Goal: Check status

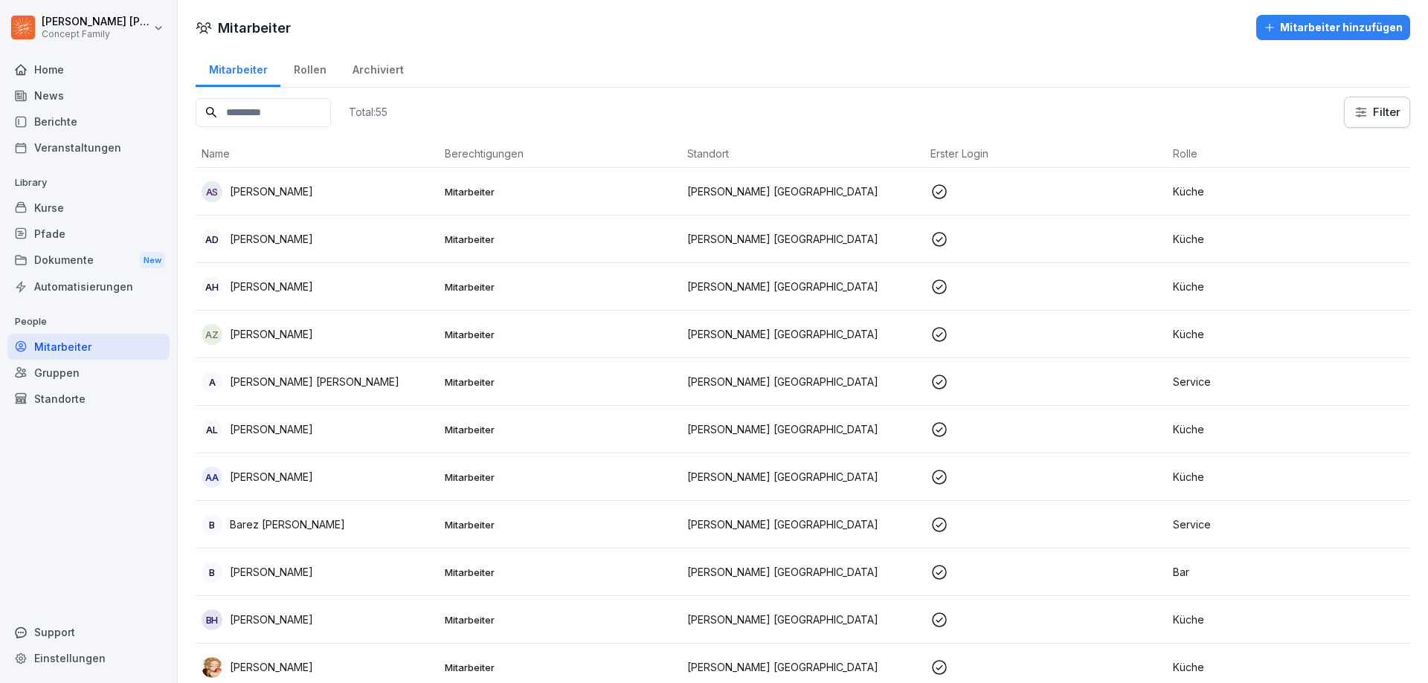
click at [71, 115] on div "Berichte" at bounding box center [88, 122] width 162 height 26
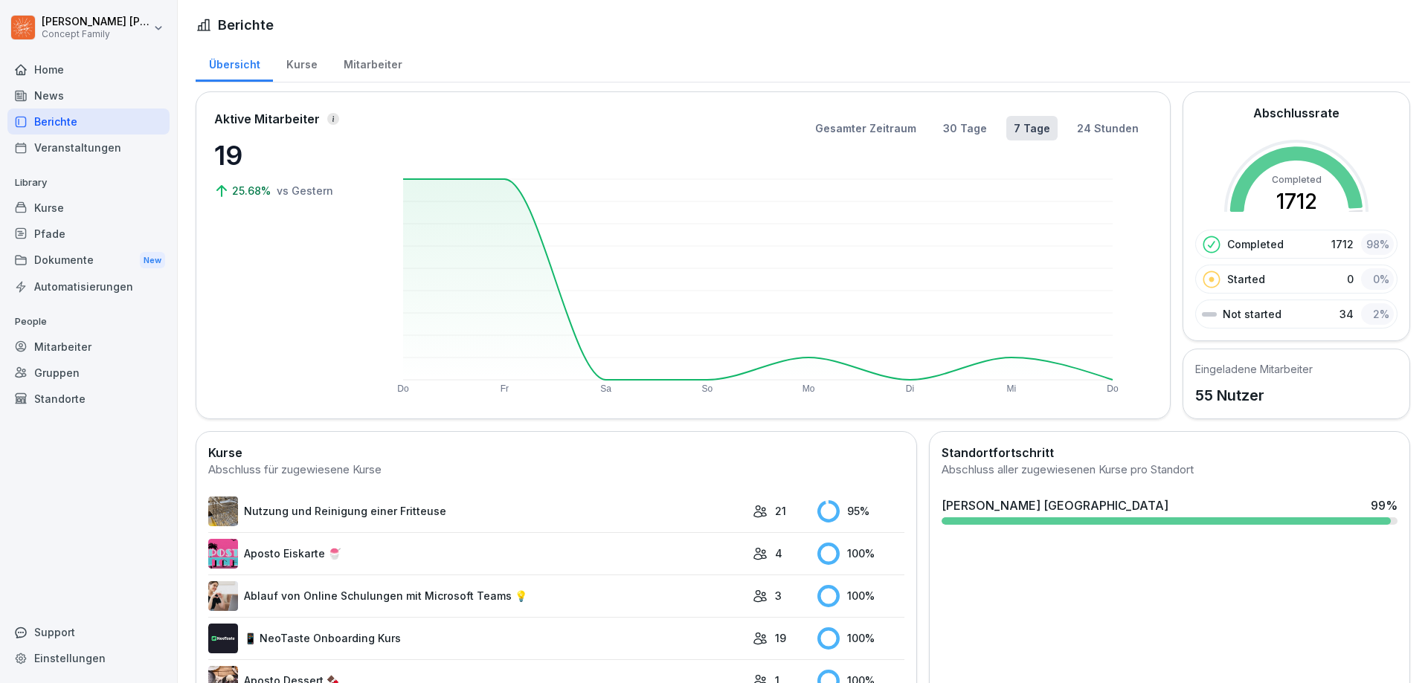
click at [370, 62] on div "Mitarbeiter" at bounding box center [372, 63] width 85 height 38
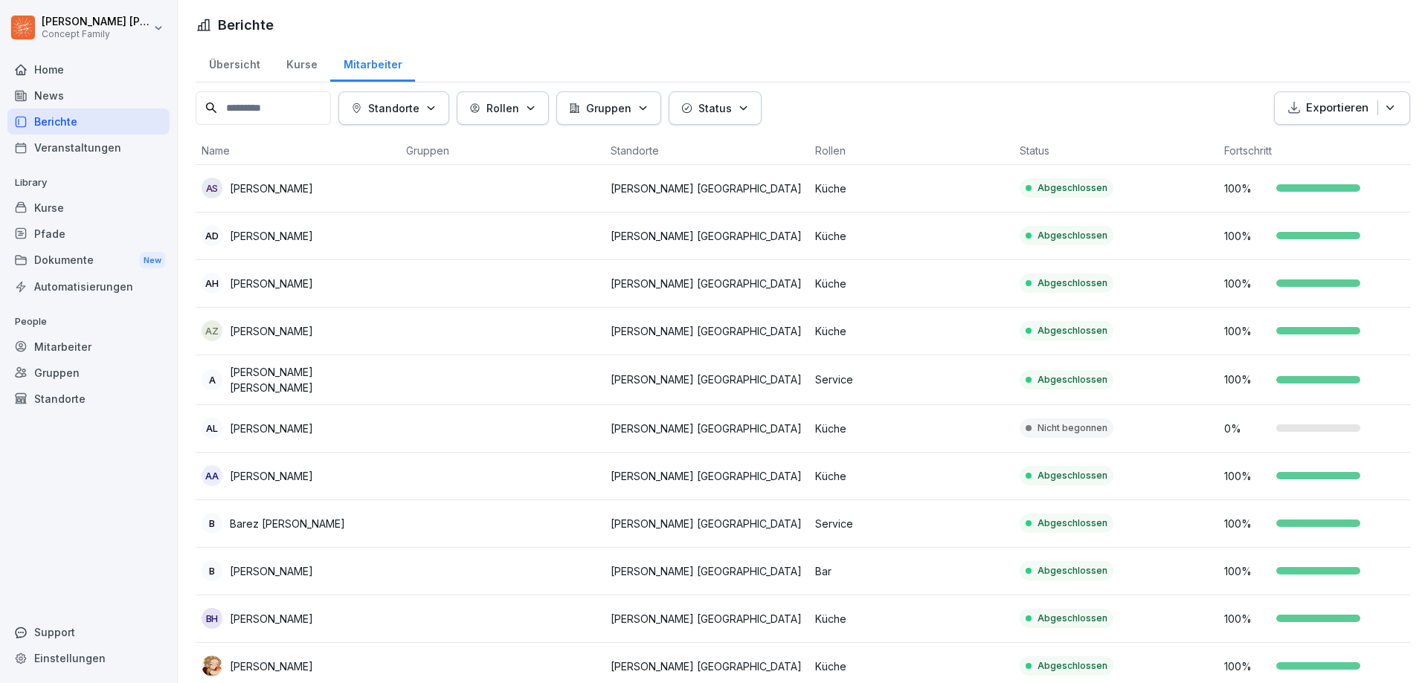
click at [235, 65] on div "Übersicht" at bounding box center [234, 63] width 77 height 38
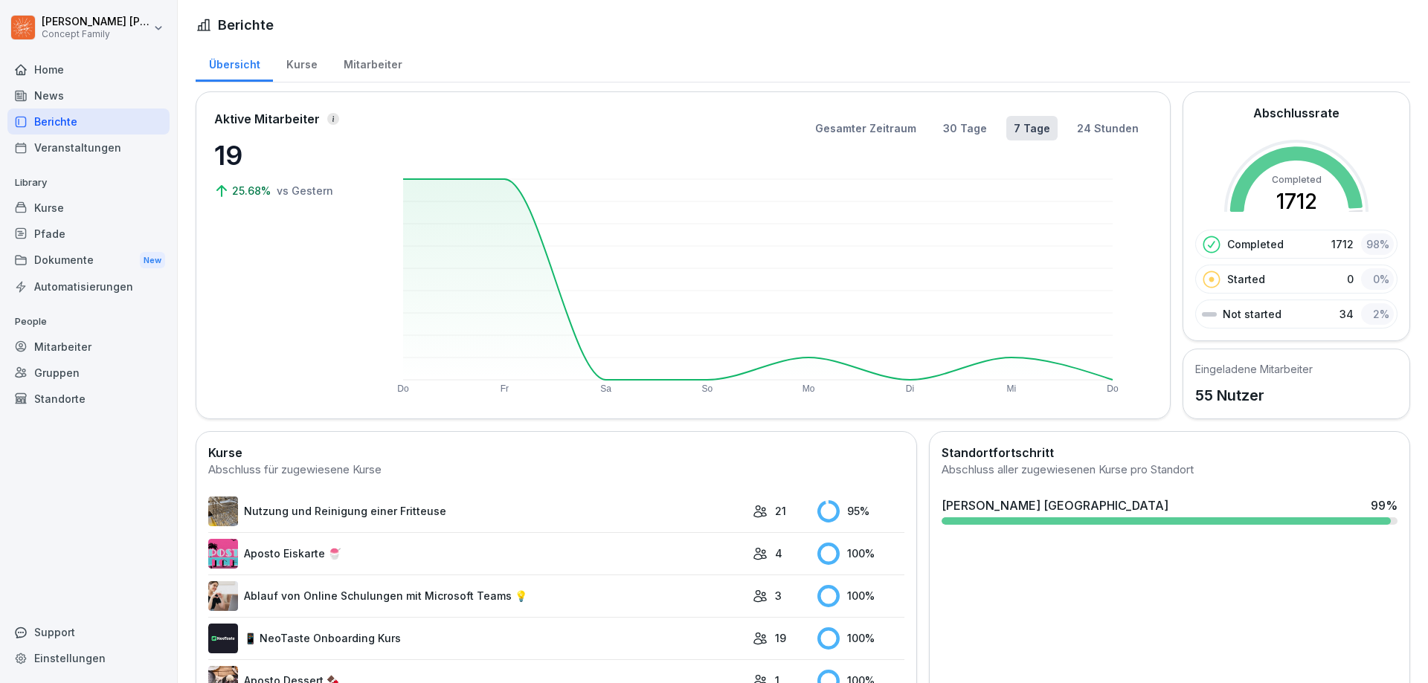
click at [305, 65] on div "Kurse" at bounding box center [301, 63] width 57 height 38
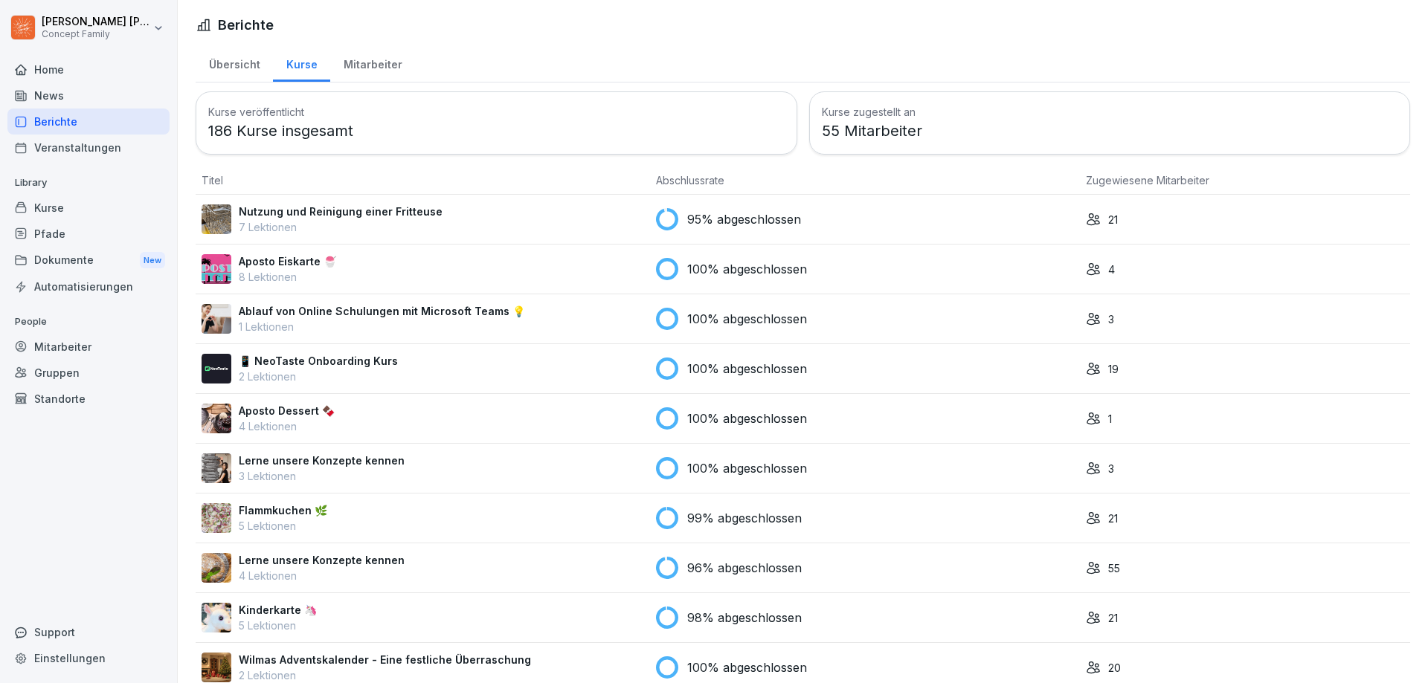
click at [349, 68] on div "Mitarbeiter" at bounding box center [372, 63] width 85 height 38
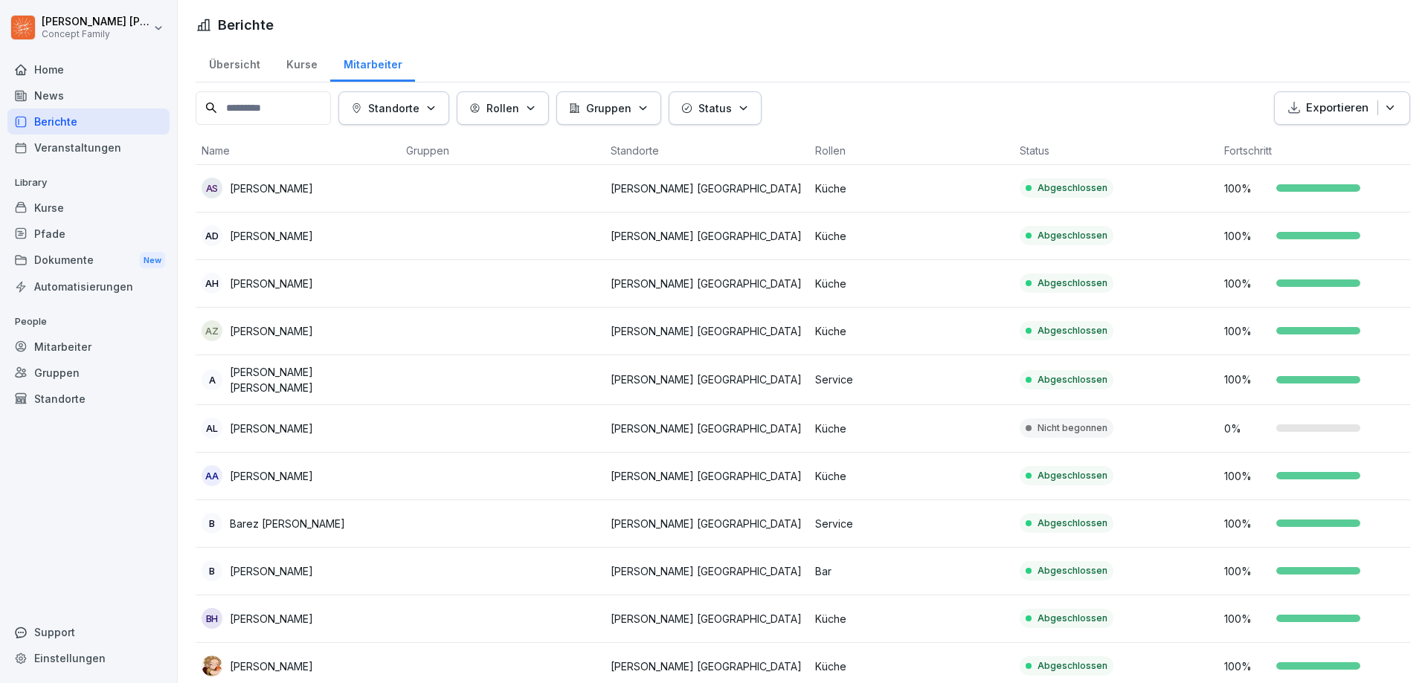
click at [740, 113] on div "Status" at bounding box center [715, 108] width 68 height 16
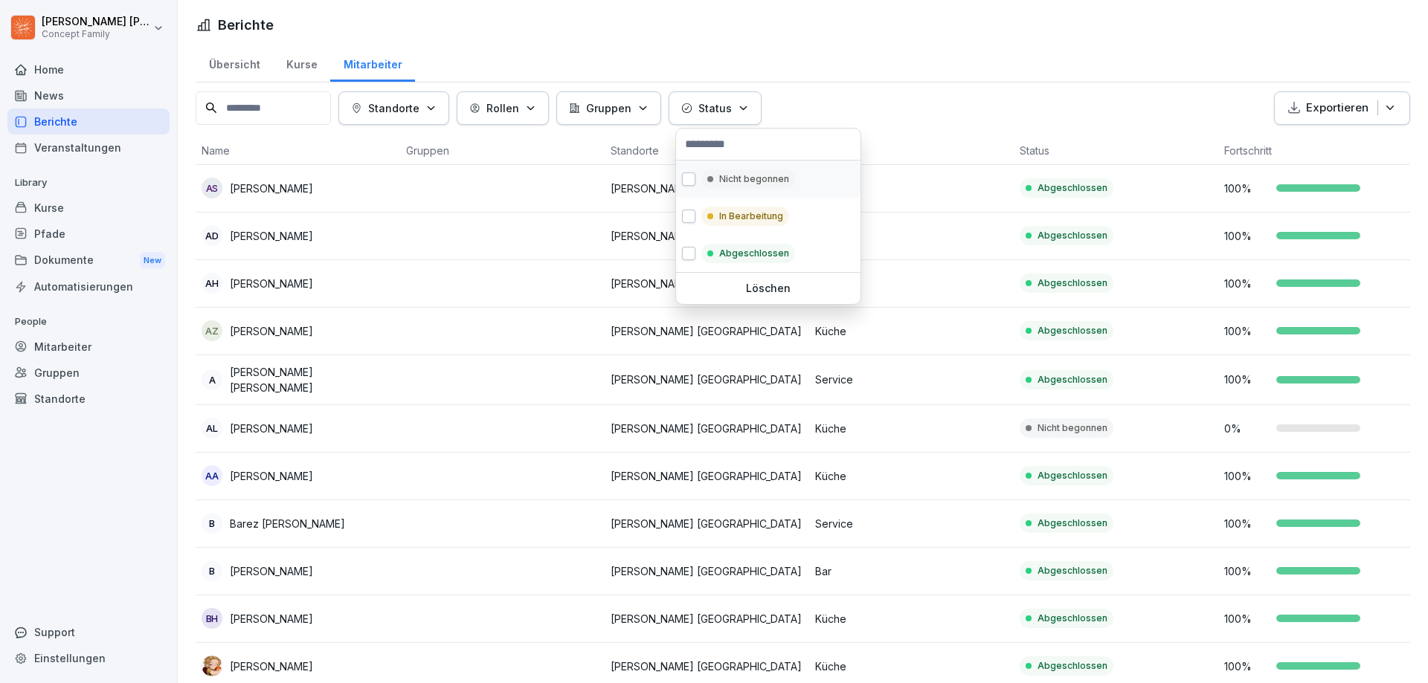
click at [685, 175] on button "button" at bounding box center [688, 178] width 13 height 13
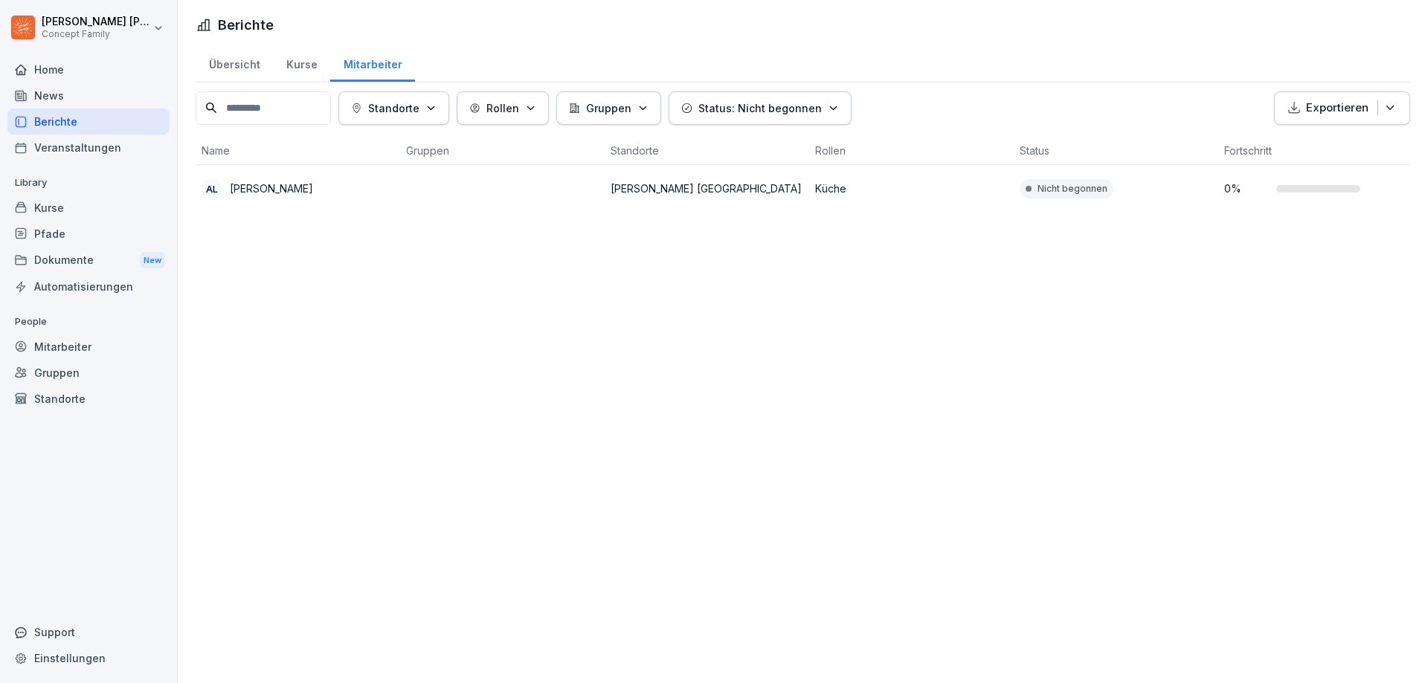
click at [715, 103] on p "Status: Nicht begonnen" at bounding box center [759, 108] width 123 height 16
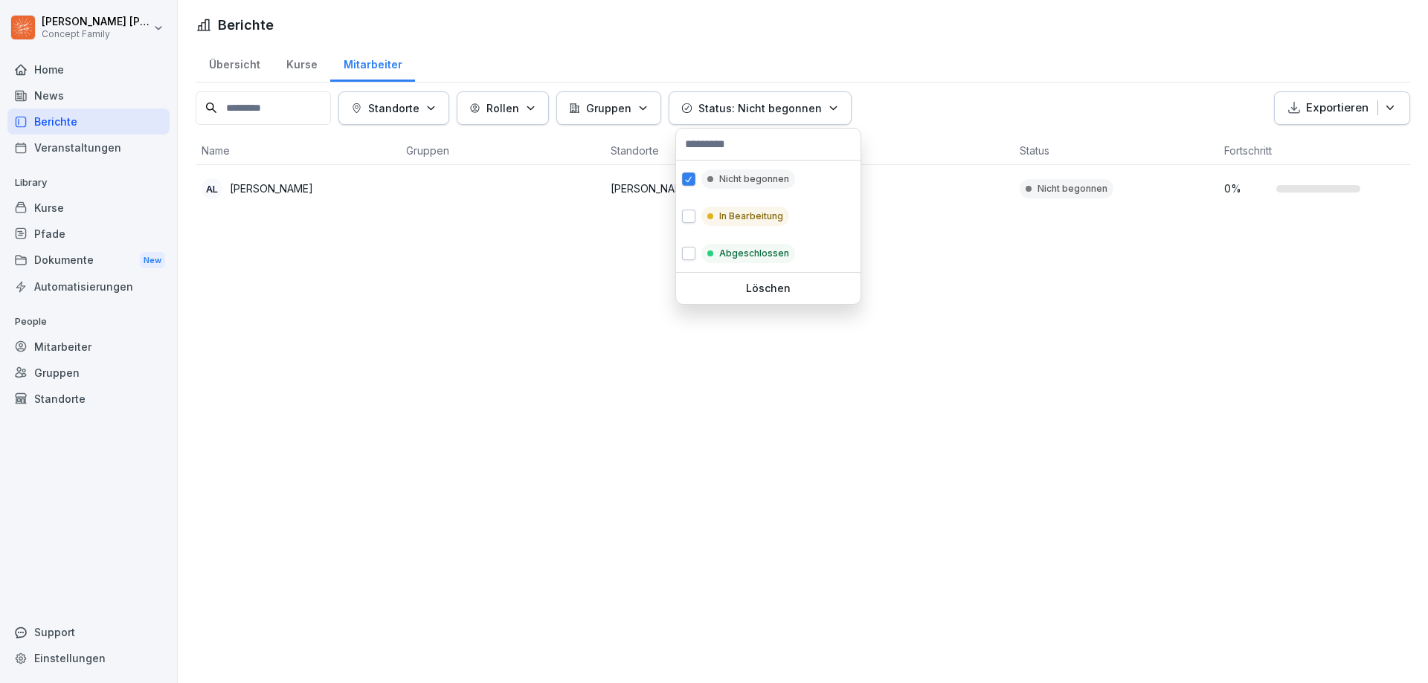
click at [738, 112] on p "Status: Nicht begonnen" at bounding box center [759, 108] width 123 height 16
click at [688, 212] on button "button" at bounding box center [688, 216] width 13 height 13
click at [268, 307] on html "[PERSON_NAME] Concept Family Home News Berichte Veranstaltungen Library Kurse P…" at bounding box center [714, 341] width 1428 height 683
